Goal: Task Accomplishment & Management: Manage account settings

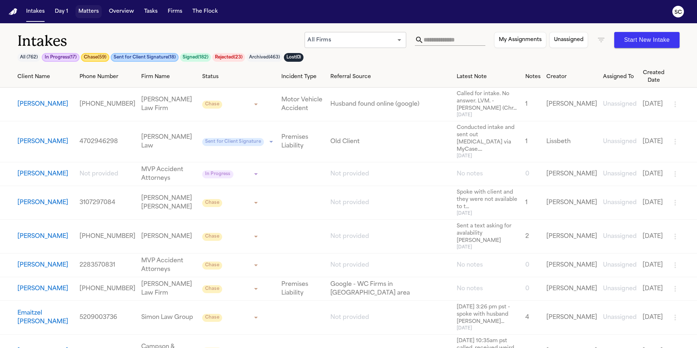
click at [93, 12] on button "Matters" at bounding box center [89, 11] width 26 height 13
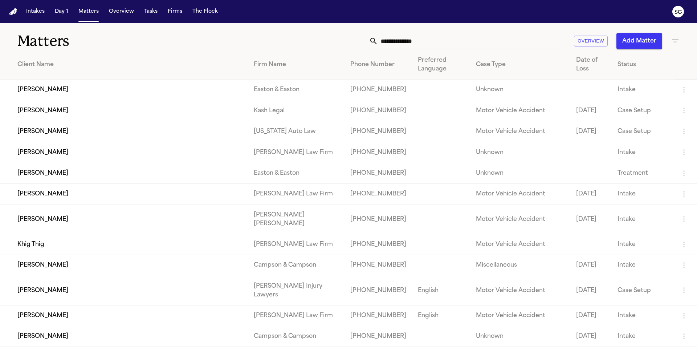
click at [136, 16] on div "Intakes Day 1 Matters Overview Tasks Firms The Flock" at bounding box center [122, 11] width 198 height 13
click at [148, 13] on button "Tasks" at bounding box center [150, 11] width 19 height 13
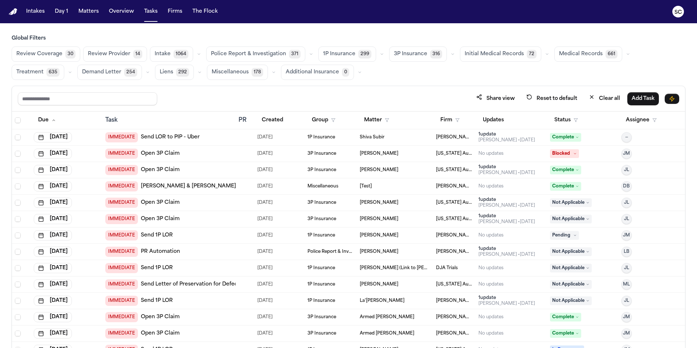
click at [309, 54] on icon "button" at bounding box center [311, 54] width 4 height 4
click at [254, 87] on span "Police Report Escalation" at bounding box center [242, 86] width 63 height 7
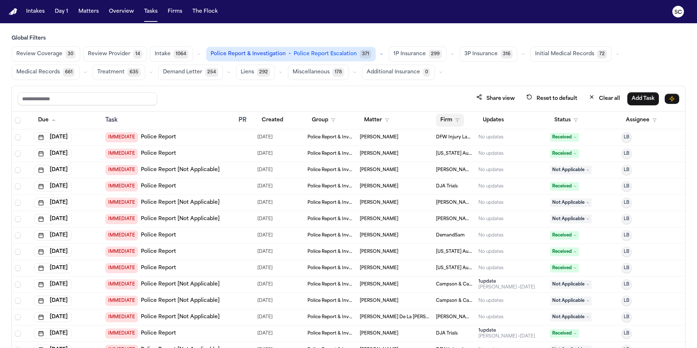
click at [449, 121] on button "Firm" at bounding box center [450, 120] width 28 height 13
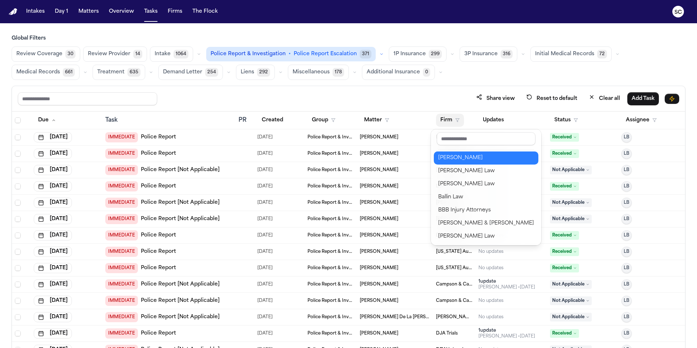
click at [461, 158] on div "Albert Le" at bounding box center [486, 158] width 96 height 9
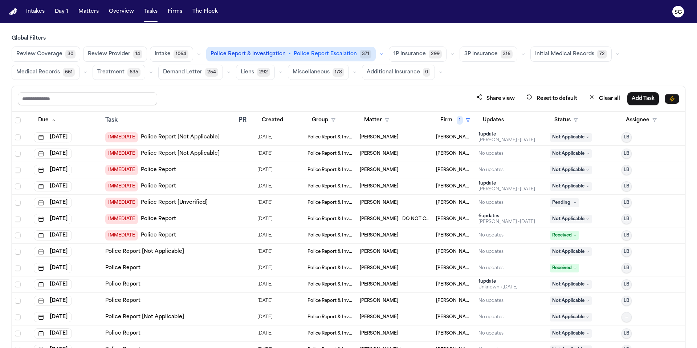
click at [151, 138] on link "Police Report [Not Applicable]" at bounding box center [180, 137] width 79 height 7
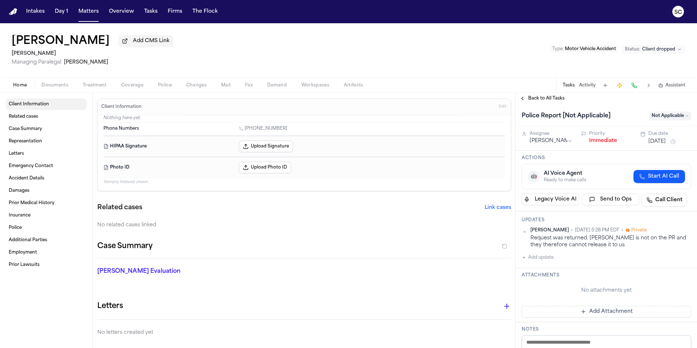
click at [28, 110] on link "Client Information" at bounding box center [46, 104] width 81 height 12
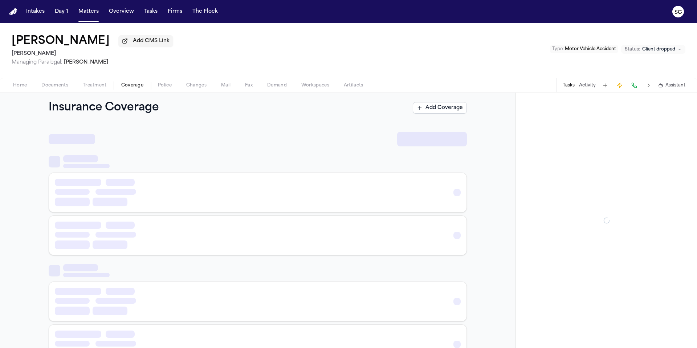
click at [135, 88] on span "Coverage" at bounding box center [132, 85] width 22 height 6
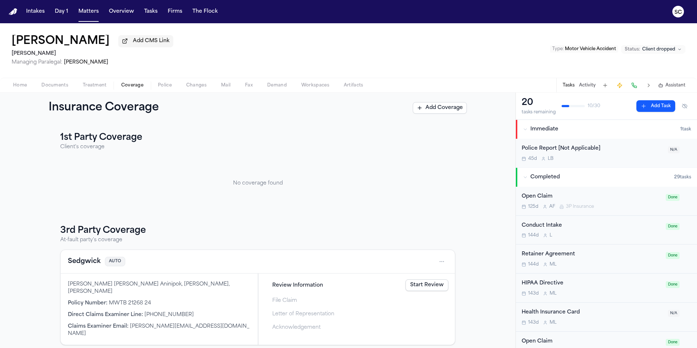
click at [171, 88] on span "Police" at bounding box center [165, 85] width 14 height 6
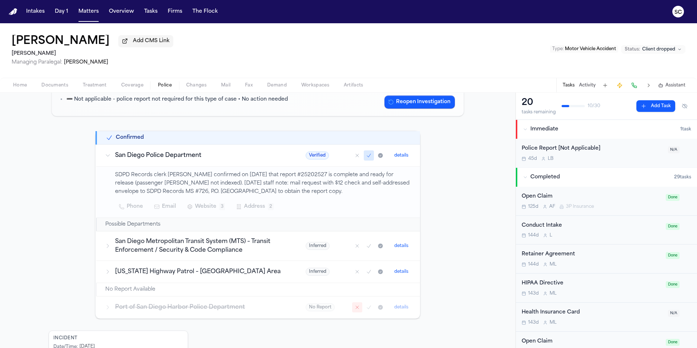
scroll to position [148, 0]
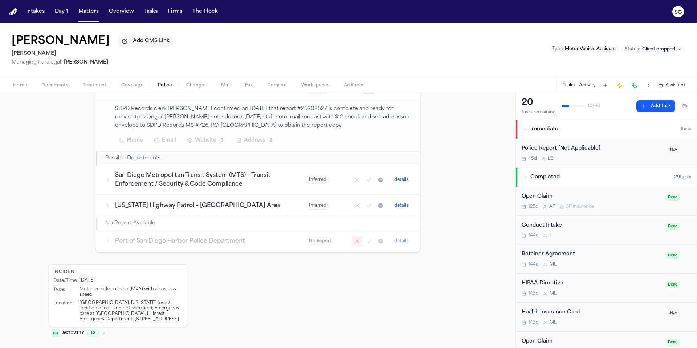
click at [20, 88] on span "Home" at bounding box center [20, 85] width 14 height 6
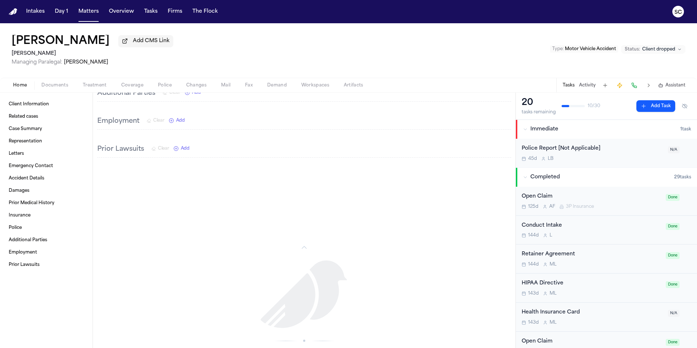
scroll to position [850, 0]
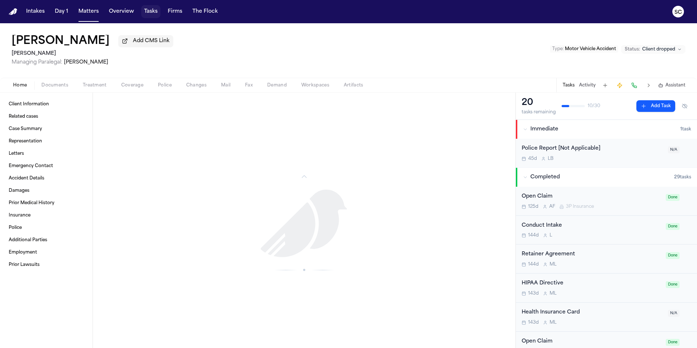
click at [151, 11] on button "Tasks" at bounding box center [150, 11] width 19 height 13
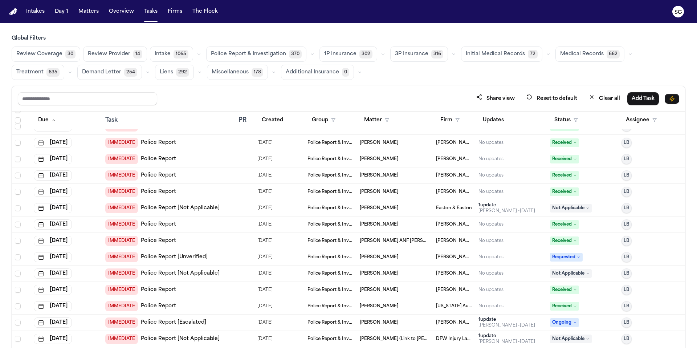
scroll to position [1128, 0]
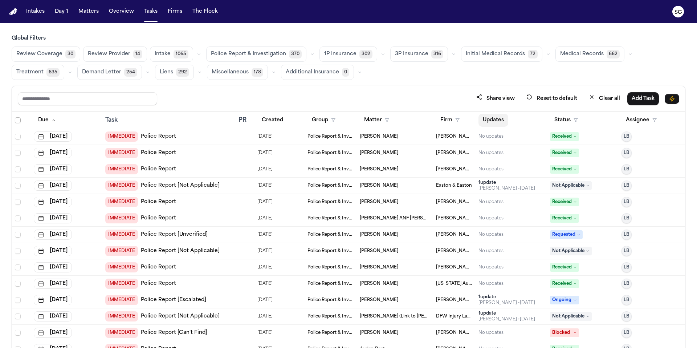
click at [491, 121] on button "Updates" at bounding box center [494, 120] width 30 height 13
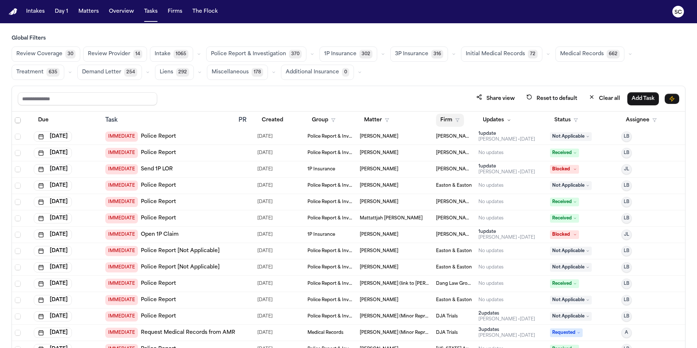
click at [457, 120] on button "Firm" at bounding box center [450, 120] width 28 height 13
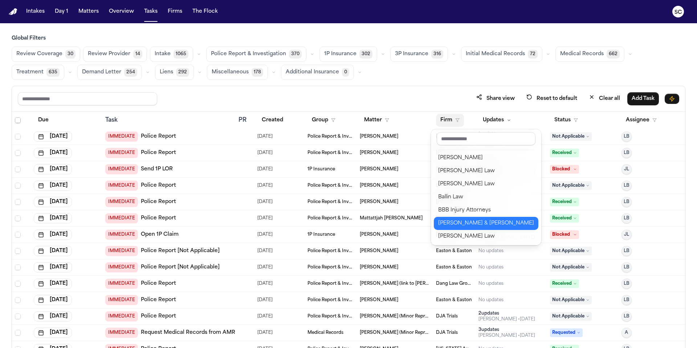
click at [488, 225] on div "Beck & Beck" at bounding box center [486, 223] width 96 height 9
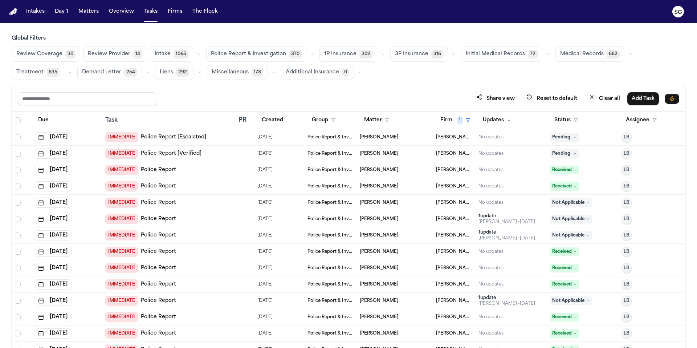
click at [191, 139] on link "Police Report [Escalated]" at bounding box center [173, 137] width 65 height 7
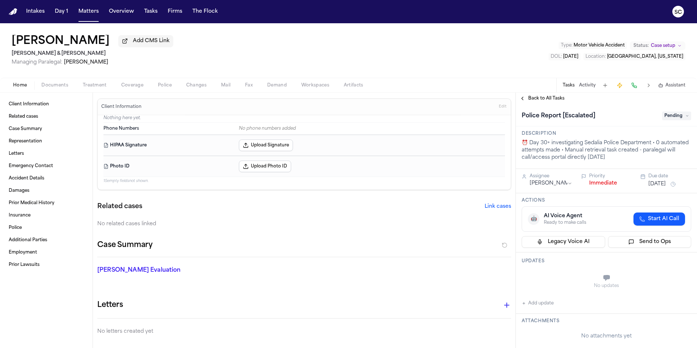
click at [541, 99] on span "Back to All Tasks" at bounding box center [546, 98] width 36 height 6
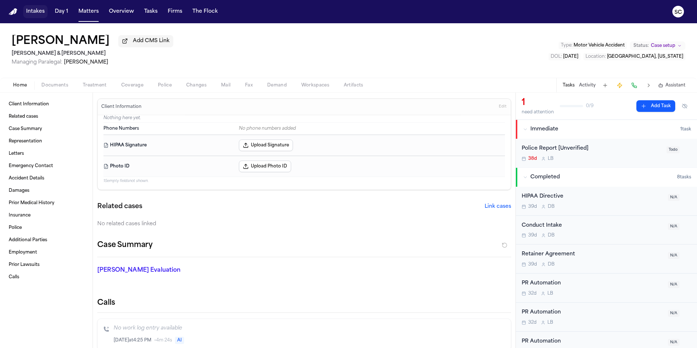
click at [32, 12] on button "Intakes" at bounding box center [35, 11] width 24 height 13
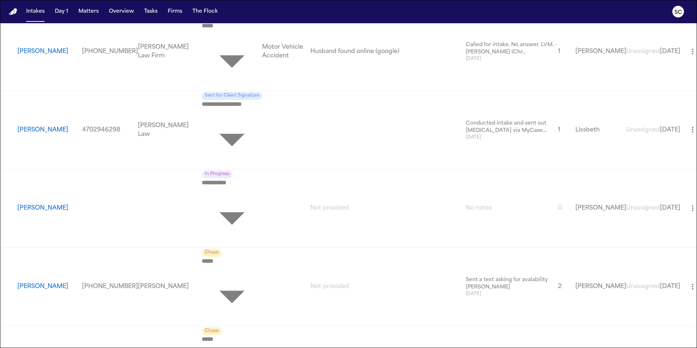
scroll to position [1014, 0]
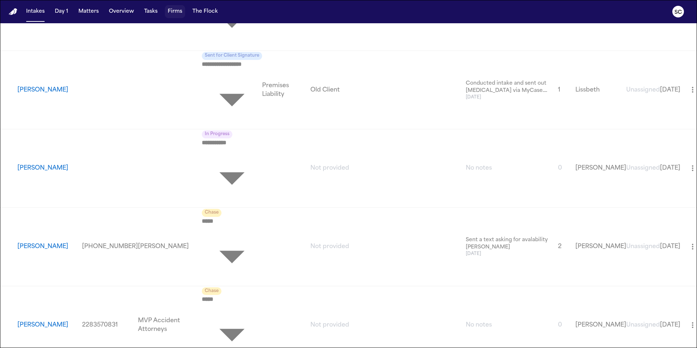
click at [172, 15] on button "Firms" at bounding box center [175, 11] width 20 height 13
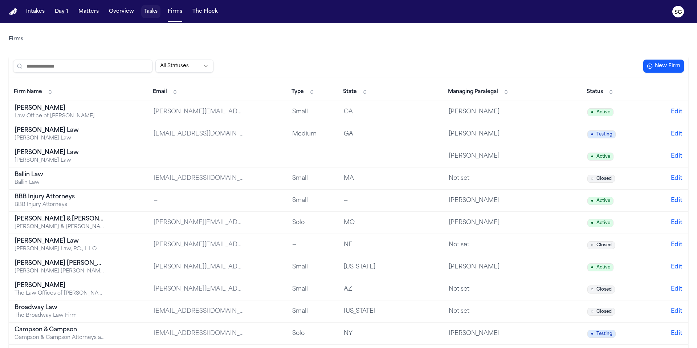
click at [152, 15] on button "Tasks" at bounding box center [150, 11] width 19 height 13
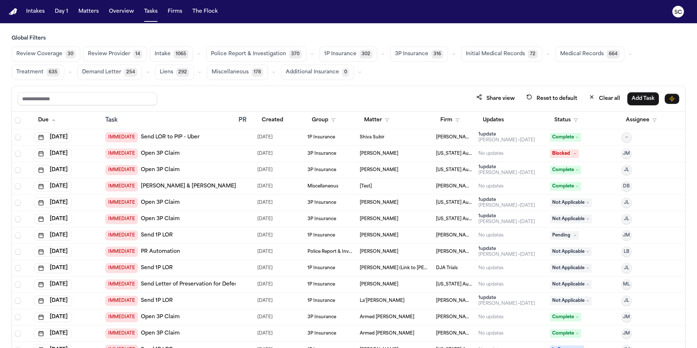
click at [383, 174] on td "[PERSON_NAME]" at bounding box center [395, 170] width 76 height 16
click at [148, 171] on link "Open 3P Claim" at bounding box center [160, 169] width 39 height 7
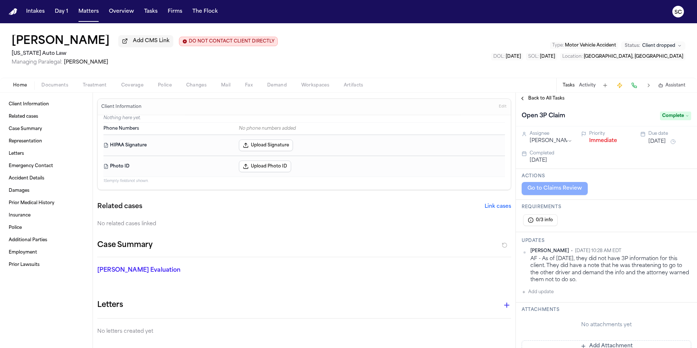
click at [137, 47] on button "Add CMS Link" at bounding box center [145, 41] width 55 height 12
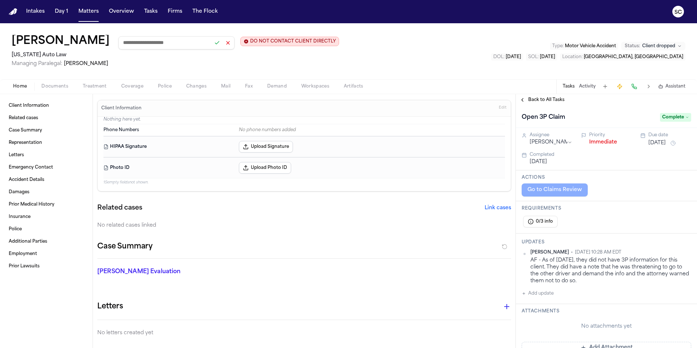
click at [223, 43] on button at bounding box center [228, 43] width 10 height 10
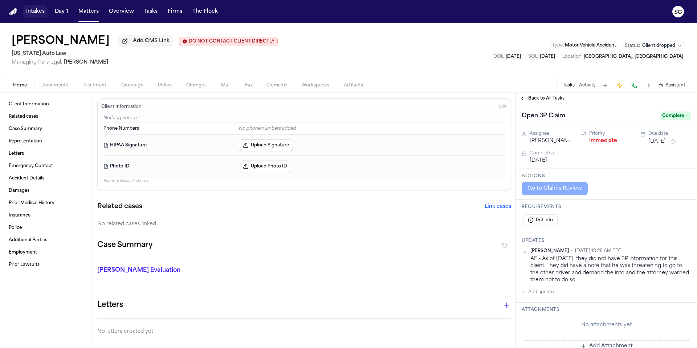
click at [31, 13] on button "Intakes" at bounding box center [35, 11] width 24 height 13
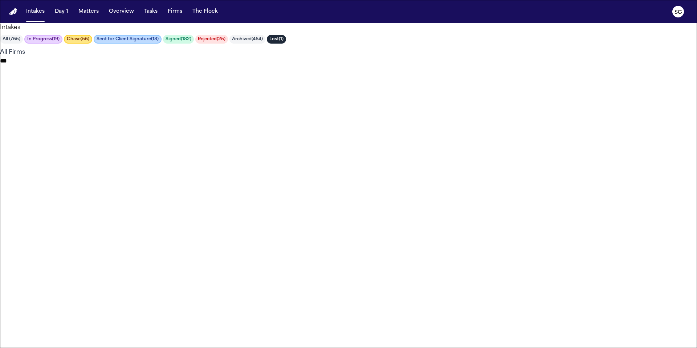
click at [228, 44] on button "Rejected ( 25 )" at bounding box center [211, 39] width 33 height 9
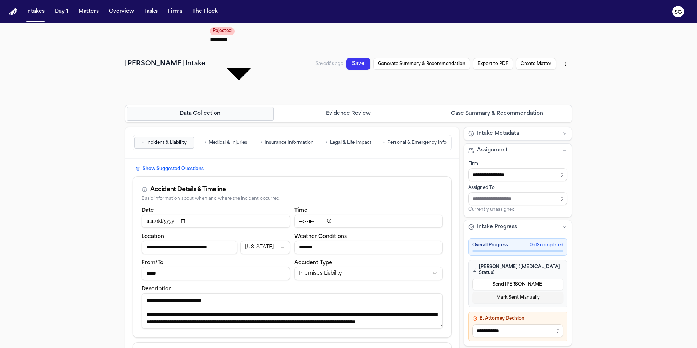
click at [279, 140] on span "Insurance Information" at bounding box center [289, 143] width 49 height 6
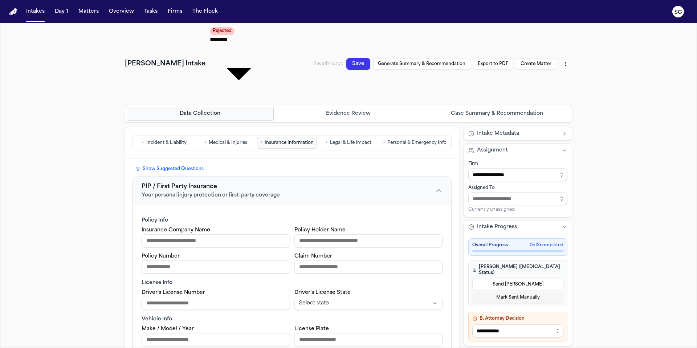
click at [351, 140] on span "Legal & Life Impact" at bounding box center [350, 143] width 41 height 6
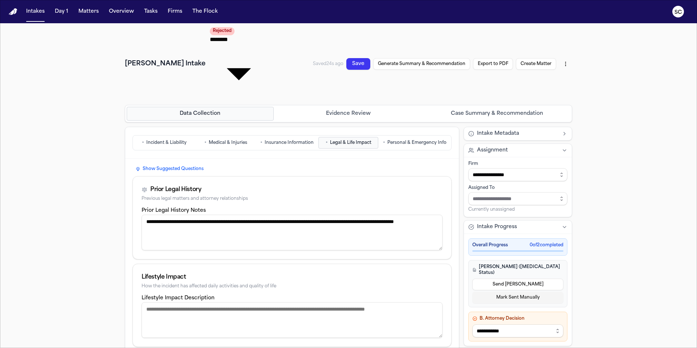
click at [180, 140] on span "Incident & Liability" at bounding box center [166, 143] width 40 height 6
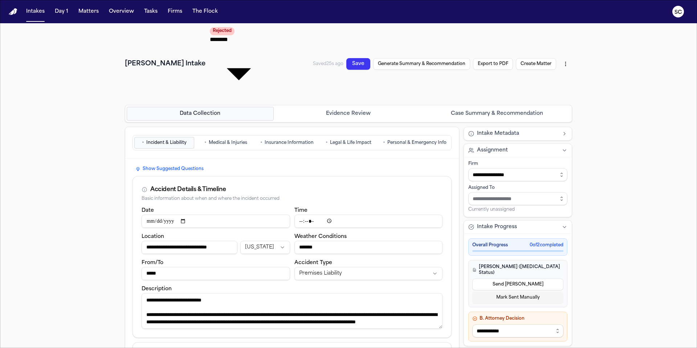
click at [219, 140] on span "Medical & Injuries" at bounding box center [228, 143] width 38 height 6
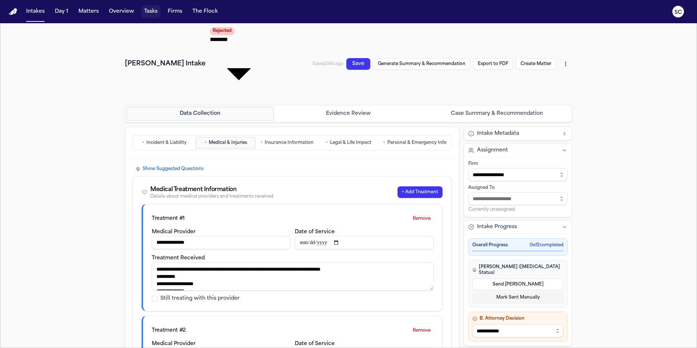
click at [152, 13] on button "Tasks" at bounding box center [150, 11] width 19 height 13
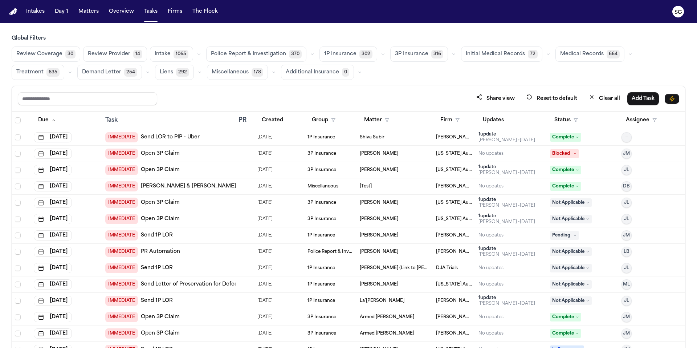
click at [167, 155] on link "Open 3P Claim" at bounding box center [160, 153] width 39 height 7
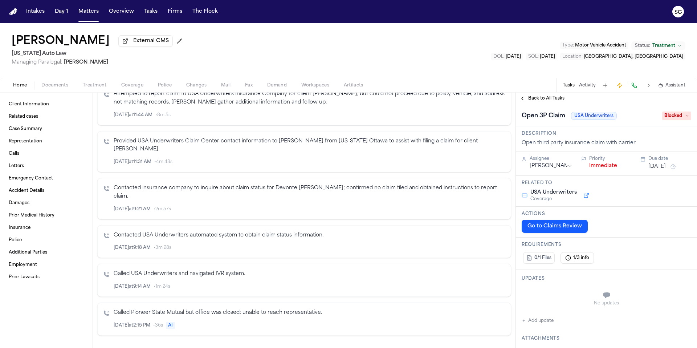
scroll to position [192, 0]
